Goal: Transaction & Acquisition: Purchase product/service

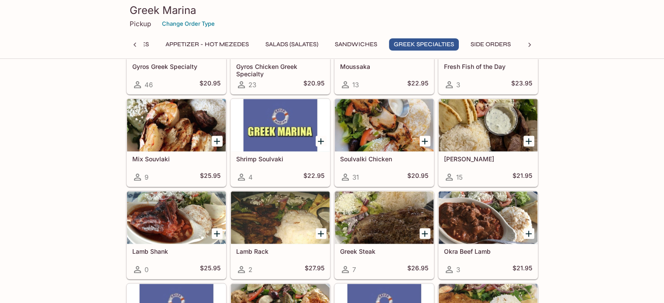
scroll to position [871, 0]
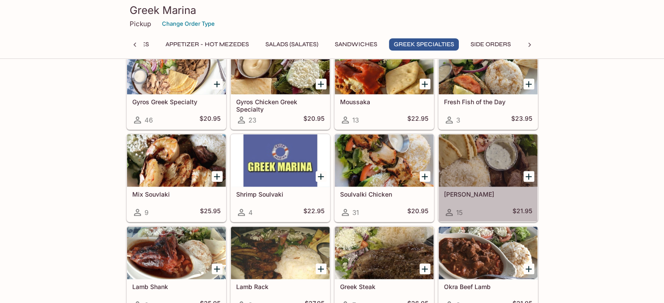
click at [484, 176] on div at bounding box center [488, 160] width 99 height 52
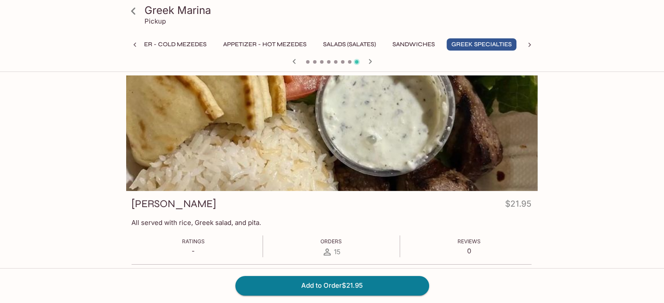
click at [124, 202] on div "Soulvalki Chicken $20.95 Grilled shrimp skewered with onions and bell peppers, …" at bounding box center [332, 280] width 419 height 408
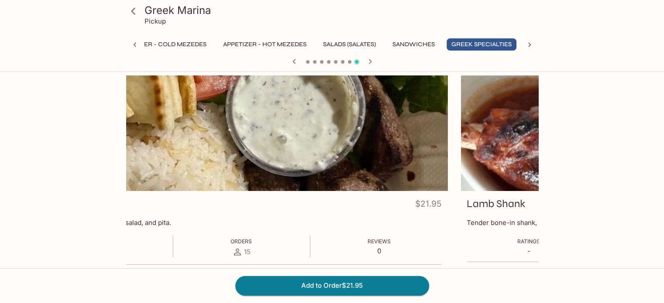
click at [112, 188] on div "Greek Marina Pickup Appetizer - Cold Mezedes Appetizer - Hot Mezedes Salads (Sa…" at bounding box center [332, 280] width 559 height 408
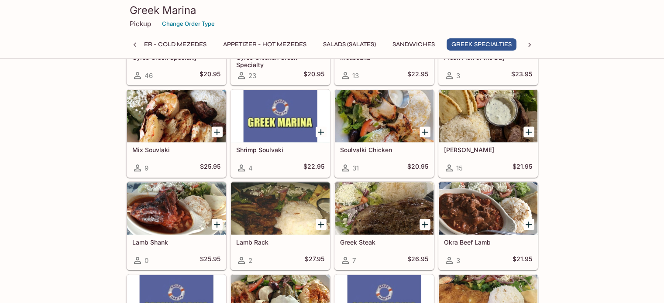
scroll to position [894, 0]
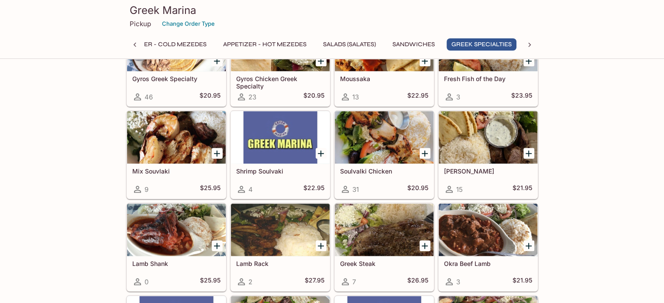
click at [267, 225] on div at bounding box center [280, 230] width 99 height 52
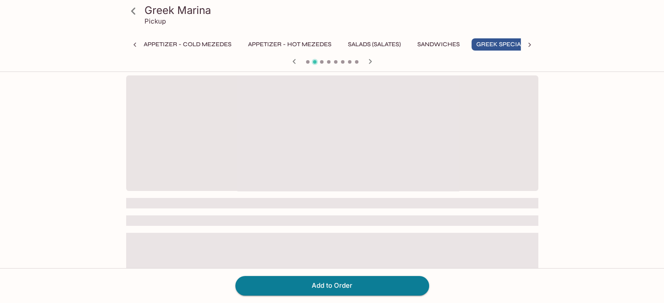
scroll to position [0, 33]
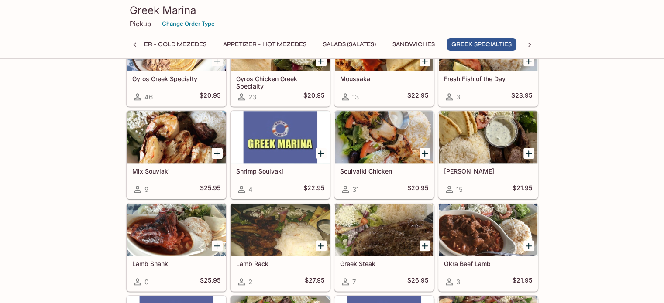
scroll to position [937, 0]
